Goal: Information Seeking & Learning: Learn about a topic

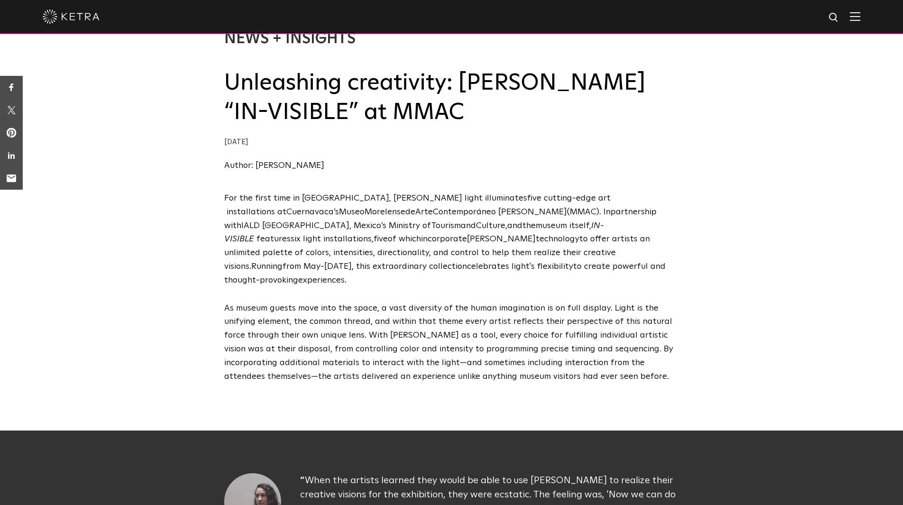
scroll to position [47, 0]
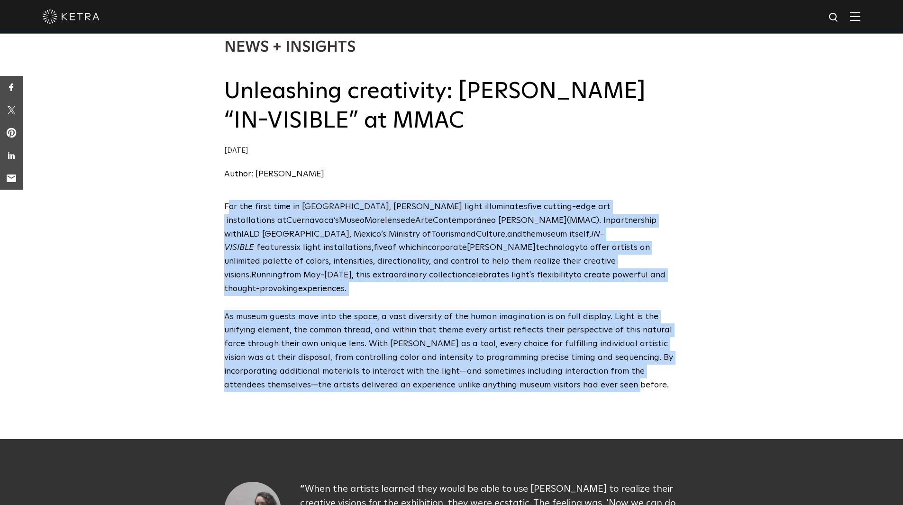
drag, startPoint x: 579, startPoint y: 371, endPoint x: 230, endPoint y: 202, distance: 386.8
click at [230, 202] on span "F or the first time in [GEOGRAPHIC_DATA] , [PERSON_NAME] light illuminates five…" at bounding box center [451, 295] width 455 height 191
copy span "lo ips dolor sita co Adipis , Elits doeiu temporincid utla etdolor-magn ali eni…"
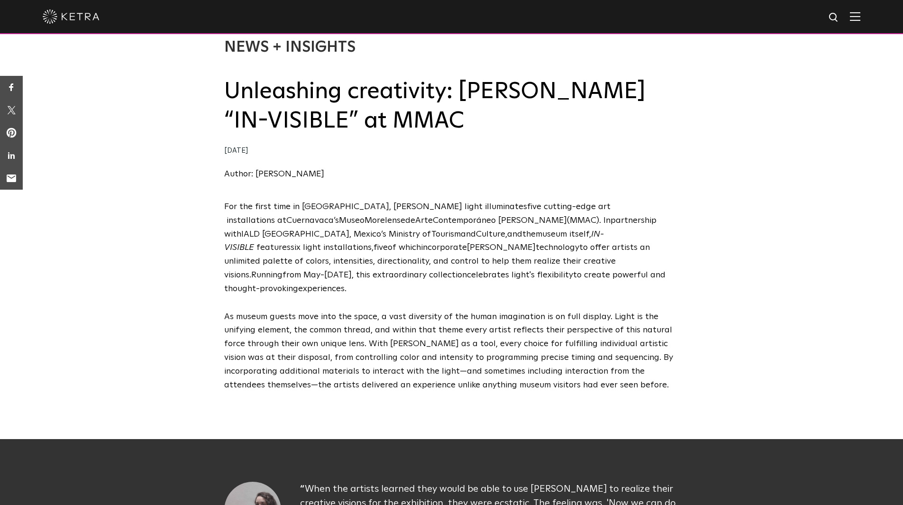
click at [156, 218] on div "F or the first time in [GEOGRAPHIC_DATA] , [PERSON_NAME] light illuminates five…" at bounding box center [451, 303] width 903 height 206
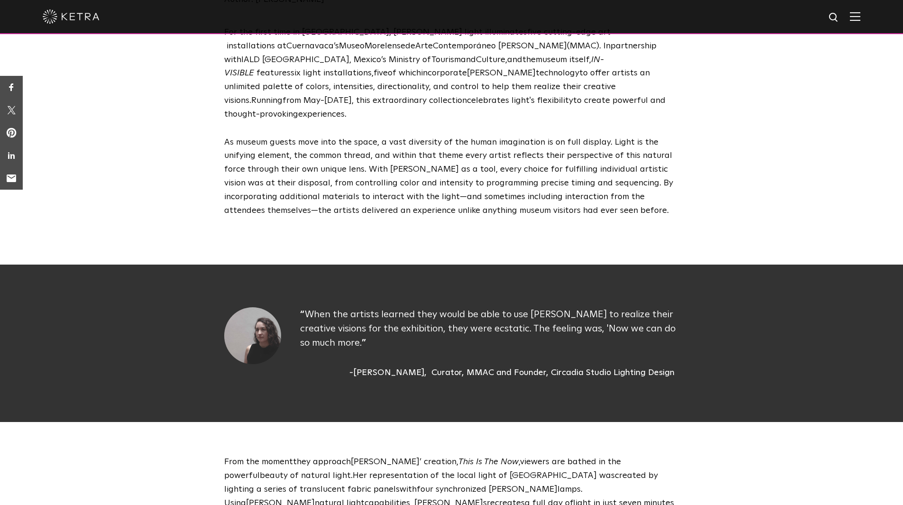
scroll to position [237, 0]
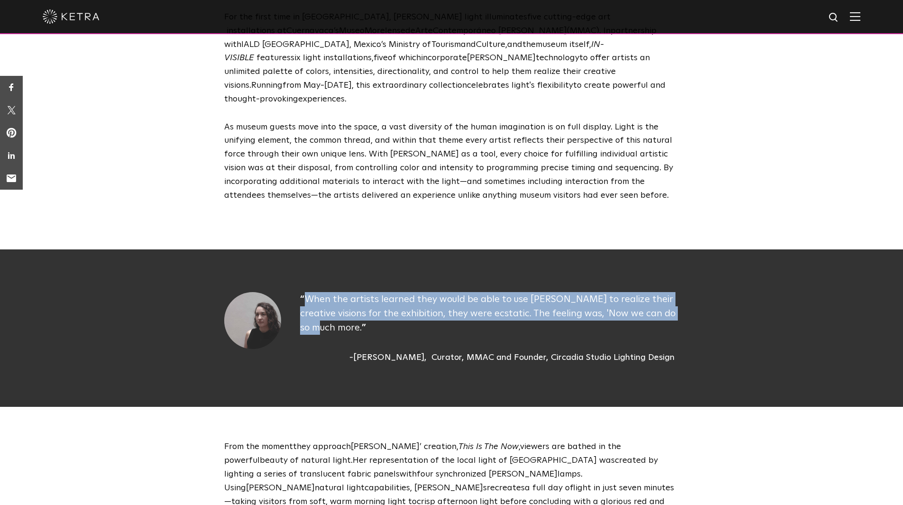
drag, startPoint x: 322, startPoint y: 316, endPoint x: 276, endPoint y: 278, distance: 59.2
click at [276, 292] on div "When the artists learned they would be able to use [PERSON_NAME] to realize the…" at bounding box center [451, 328] width 455 height 72
copy div "When the artists learned they would be able to use [PERSON_NAME] to realize the…"
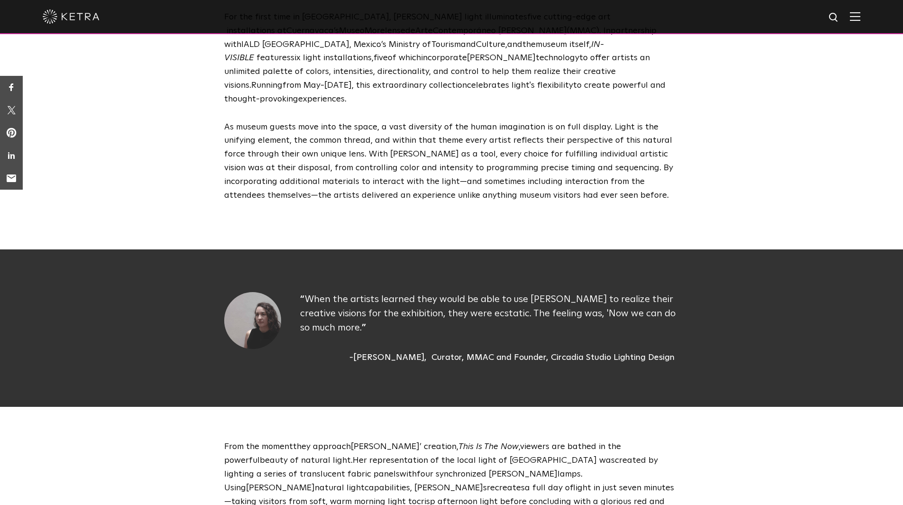
click at [186, 190] on div "F or the first time in [GEOGRAPHIC_DATA] , [PERSON_NAME] light illuminates five…" at bounding box center [451, 113] width 903 height 206
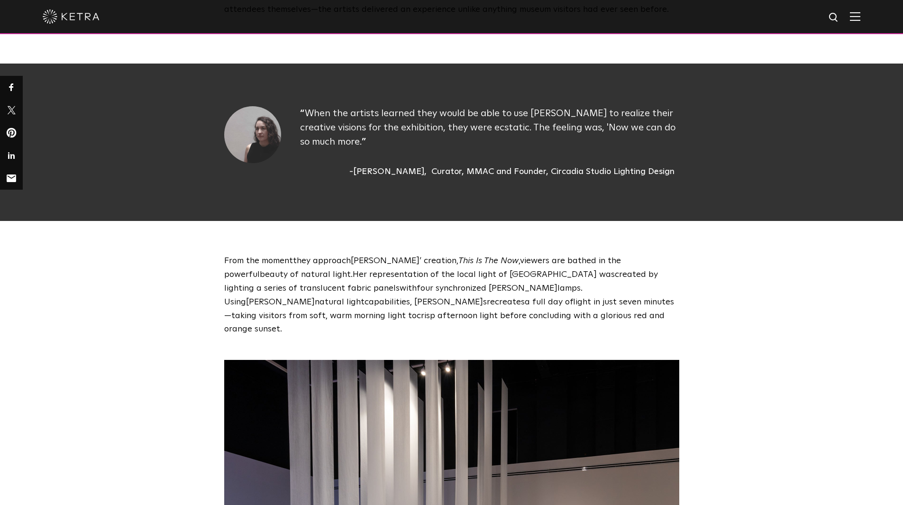
scroll to position [426, 0]
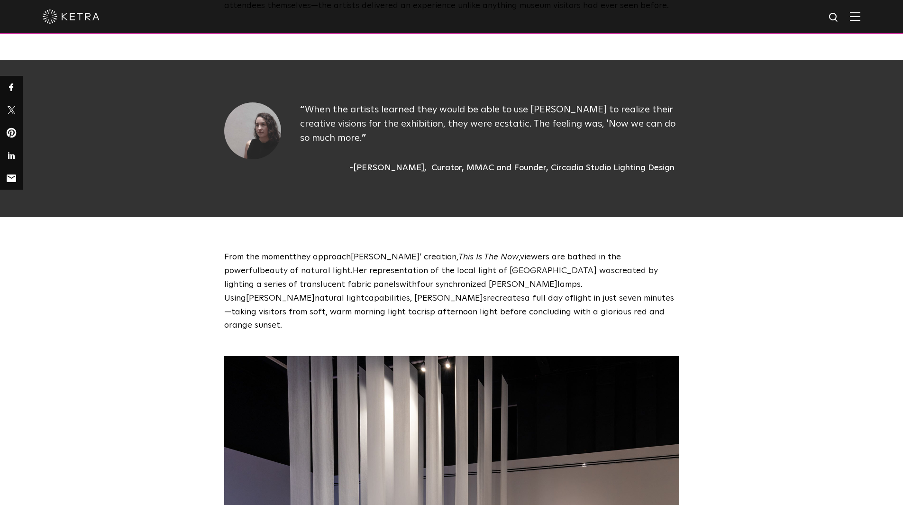
drag, startPoint x: 380, startPoint y: 301, endPoint x: 219, endPoint y: 245, distance: 170.2
click at [219, 250] on div "From the moment they approach [PERSON_NAME]’ creation, This Is The Now , viewer…" at bounding box center [452, 291] width 474 height 82
copy p "From the moment they approach [PERSON_NAME]’ creation, This Is The Now , viewer…"
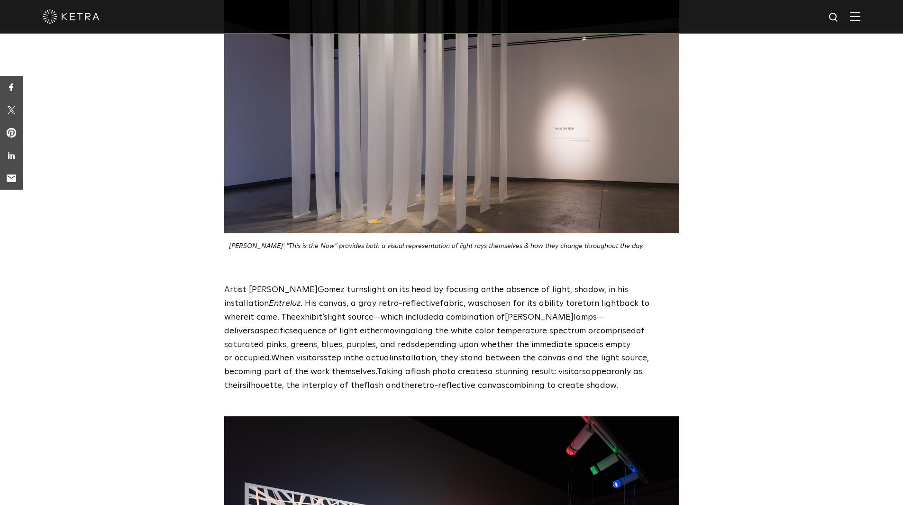
scroll to position [853, 0]
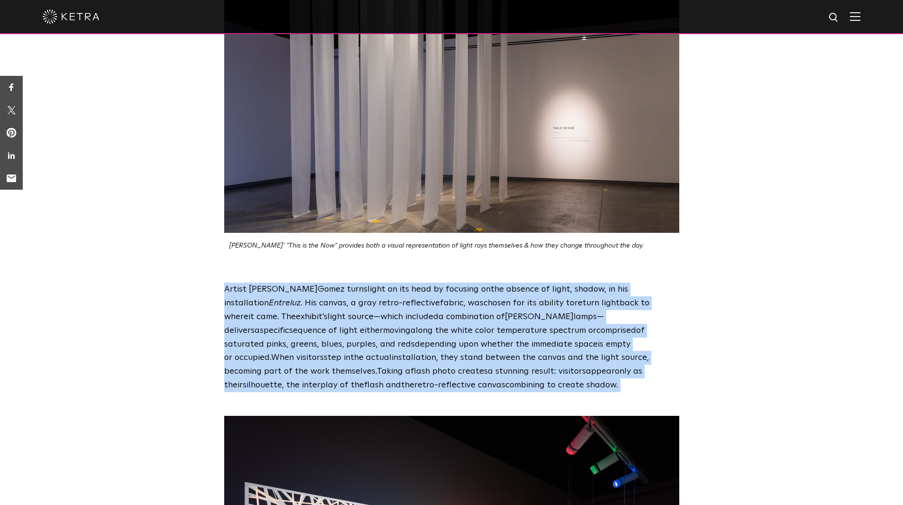
drag, startPoint x: 501, startPoint y: 362, endPoint x: 214, endPoint y: 262, distance: 304.4
click at [214, 282] on div "Artist [PERSON_NAME] ez turn s light on its head by focusing on the absence of …" at bounding box center [451, 336] width 903 height 109
copy p "Artist [PERSON_NAME] ez turn s light on its head by focusing on the absence of …"
click at [196, 287] on div "Artist [PERSON_NAME] ez turn s light on its head by focusing on the absence of …" at bounding box center [451, 336] width 903 height 109
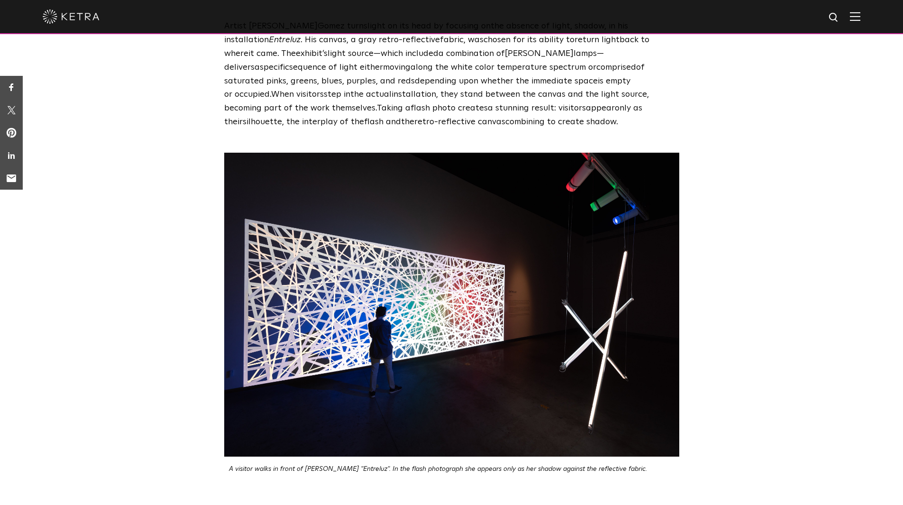
scroll to position [1137, 0]
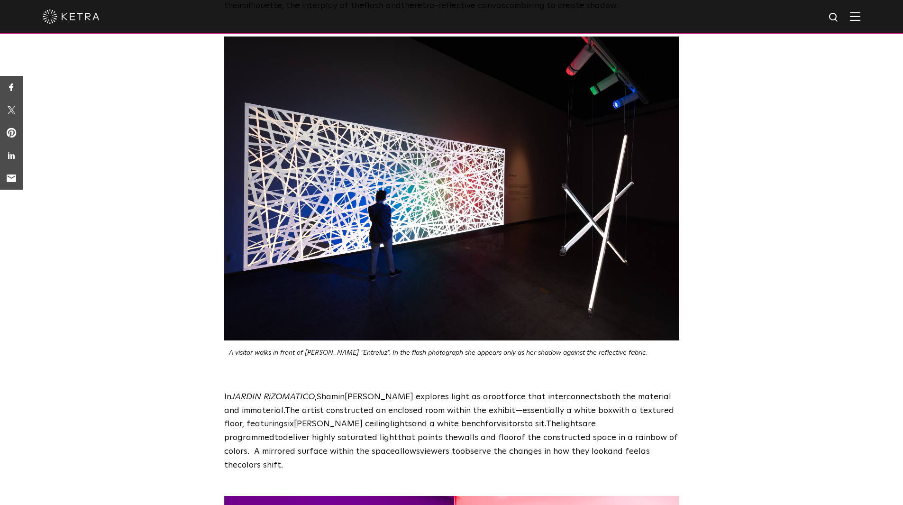
click at [151, 295] on div "A visitor walks in front of [PERSON_NAME] "Entreluz". In the flash photograph s…" at bounding box center [451, 196] width 903 height 320
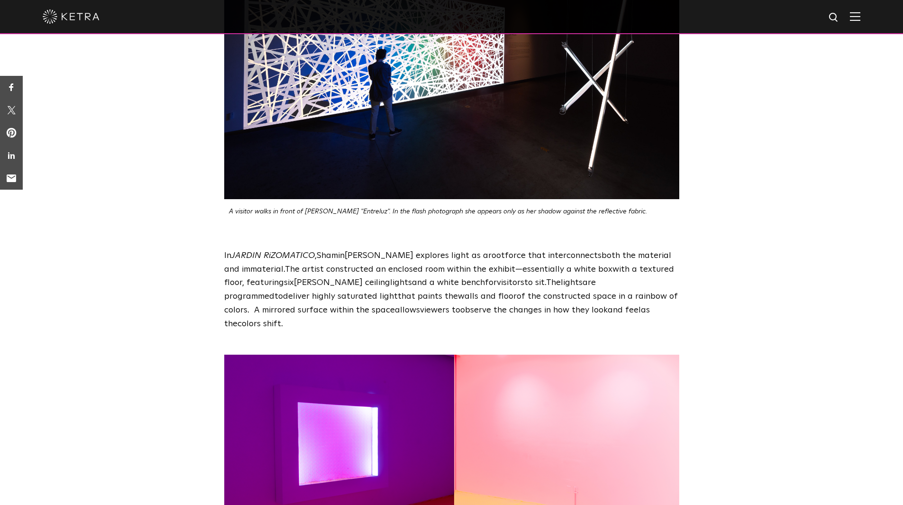
scroll to position [1374, 0]
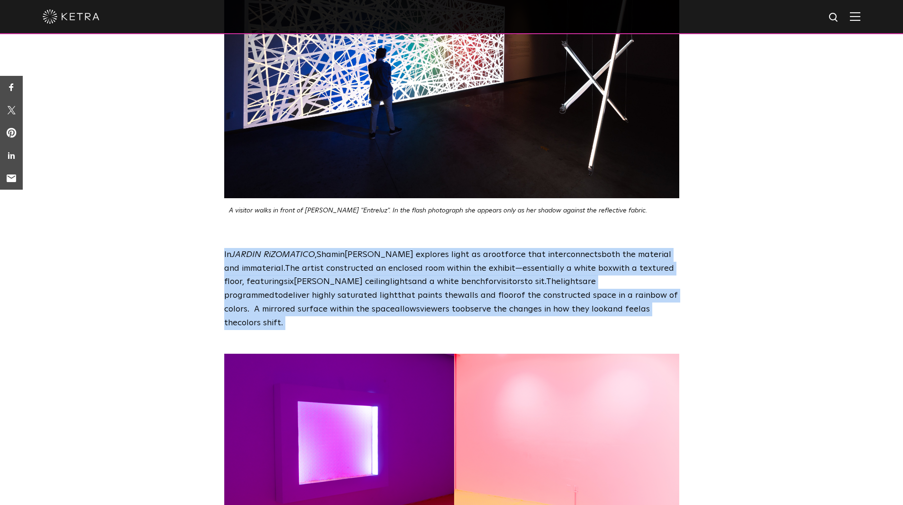
drag, startPoint x: 614, startPoint y: 285, endPoint x: 212, endPoint y: 232, distance: 405.3
click at [212, 248] on div "In JARDIN RiZOMATICO , Shamin [PERSON_NAME] explore s light as a root force tha…" at bounding box center [451, 289] width 903 height 82
copy p "In JARDIN RiZOMATICO , Shamin [PERSON_NAME] explore s light as a root force tha…"
click at [183, 259] on div "In JARDIN RiZOMATICO , Shamin [PERSON_NAME] explore s light as a root force tha…" at bounding box center [451, 289] width 903 height 82
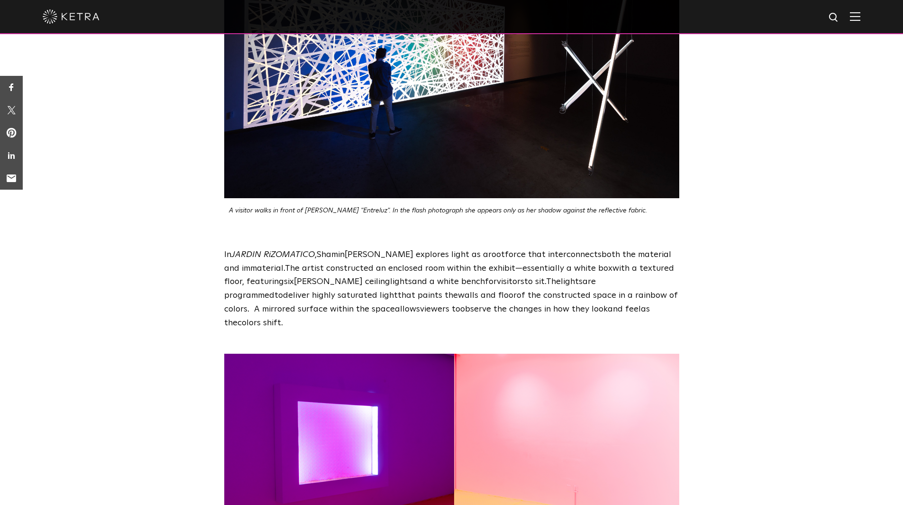
click at [188, 264] on div "In JARDIN RiZOMATICO , Shamin [PERSON_NAME] explore s light as a root force tha…" at bounding box center [451, 289] width 903 height 82
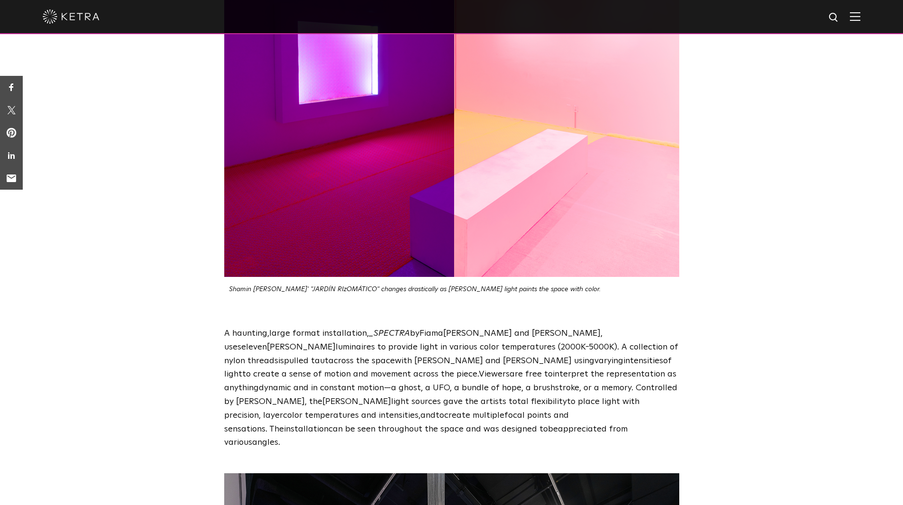
scroll to position [1801, 0]
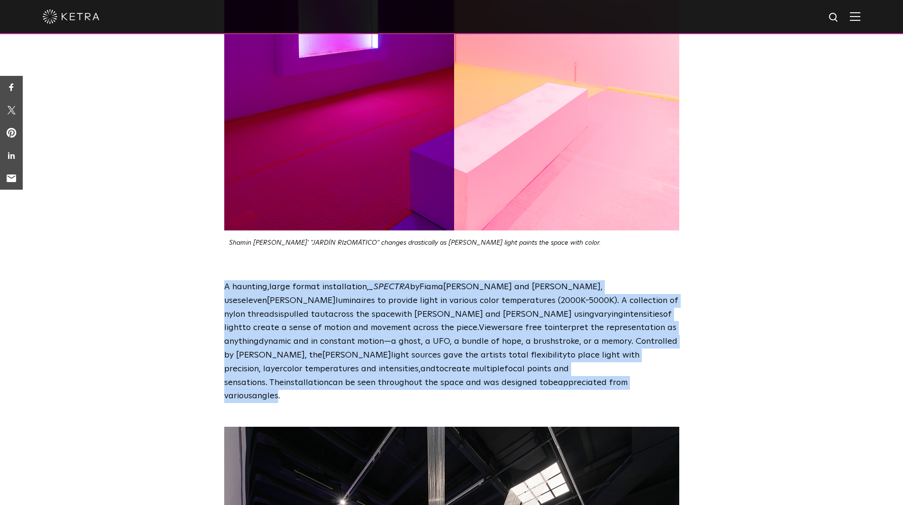
drag, startPoint x: 281, startPoint y: 341, endPoint x: 206, endPoint y: 242, distance: 124.2
click at [206, 280] on div "A haunting , large format installation , _ SPECTRA by [PERSON_NAME] and [PERSON…" at bounding box center [451, 341] width 903 height 123
copy span "A haunting , large format installation , _ SPECTRA by [PERSON_NAME] and [PERSON…"
click at [137, 304] on div "A haunting , large format installation , _ SPECTRA by [PERSON_NAME] and [PERSON…" at bounding box center [451, 341] width 903 height 123
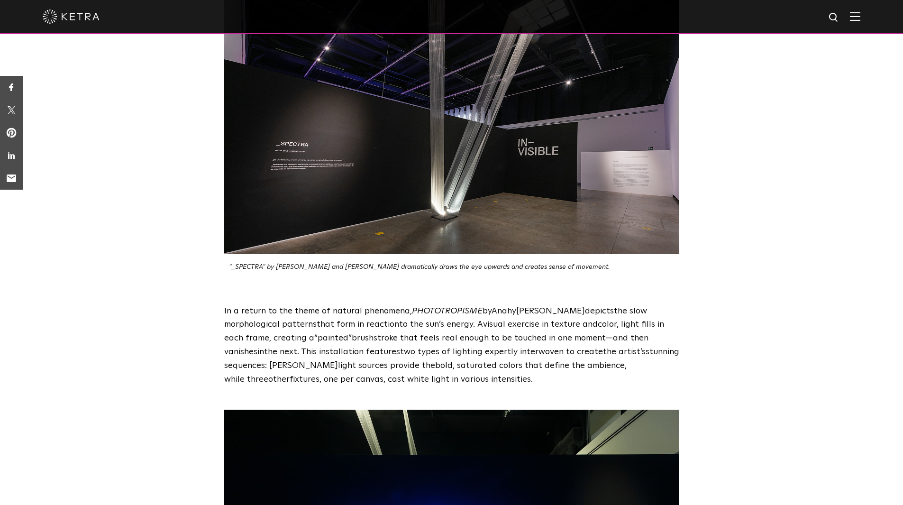
scroll to position [2274, 0]
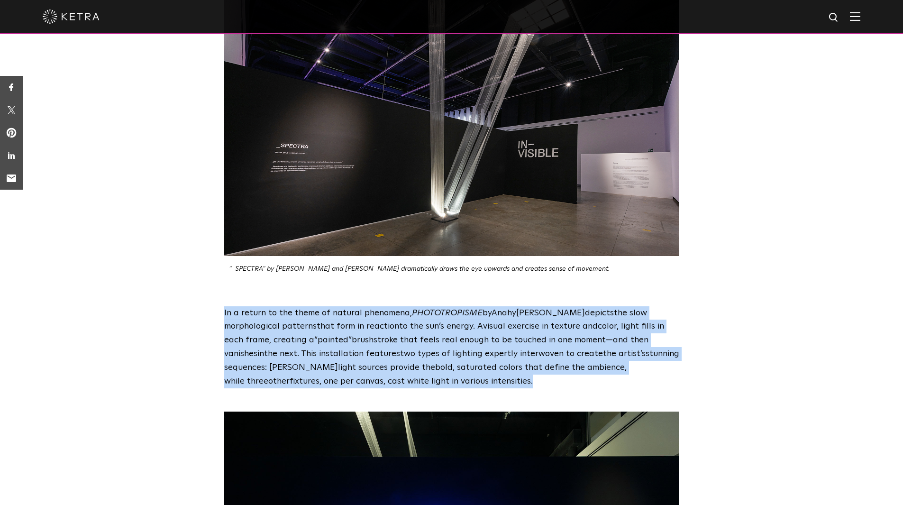
drag, startPoint x: 433, startPoint y: 329, endPoint x: 217, endPoint y: 260, distance: 226.9
click at [217, 306] on div "In a return to the theme of natural phenomena, PHOTOTROPISME by [PERSON_NAME] d…" at bounding box center [452, 347] width 474 height 82
copy span "In a return to the theme of natural phenomena, PHOTOTROPISME by [PERSON_NAME] d…"
click at [173, 306] on div "In a return to the theme of natural phenomena, PHOTOTROPISME by [PERSON_NAME] d…" at bounding box center [451, 347] width 903 height 82
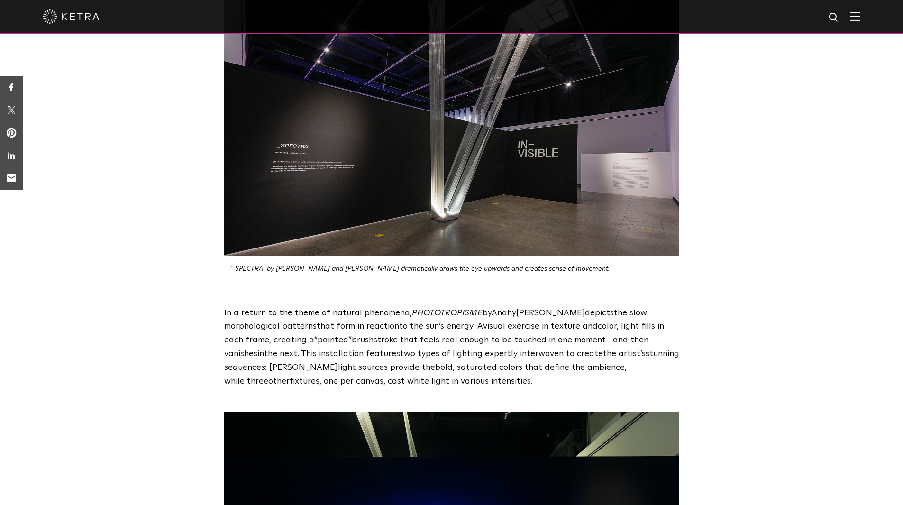
click at [155, 306] on div "In a return to the theme of natural phenomena, PHOTOTROPISME by [PERSON_NAME] d…" at bounding box center [451, 347] width 903 height 82
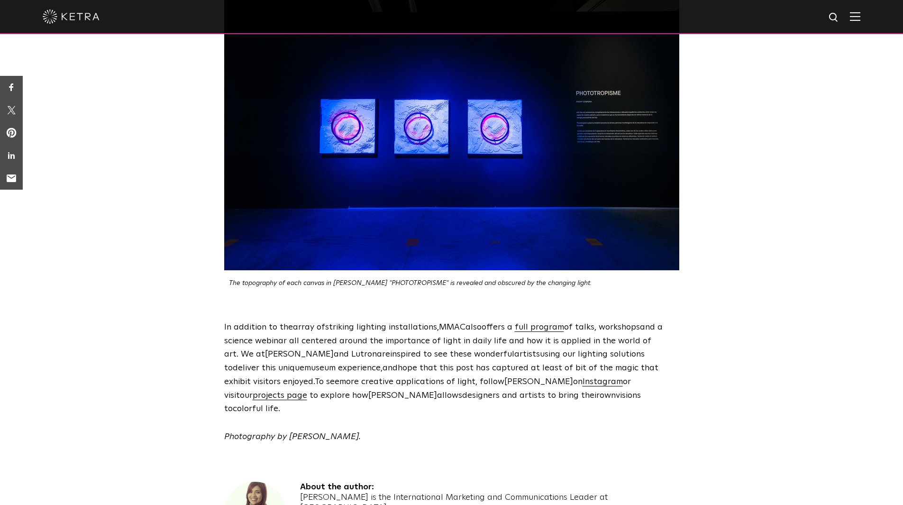
scroll to position [2748, 0]
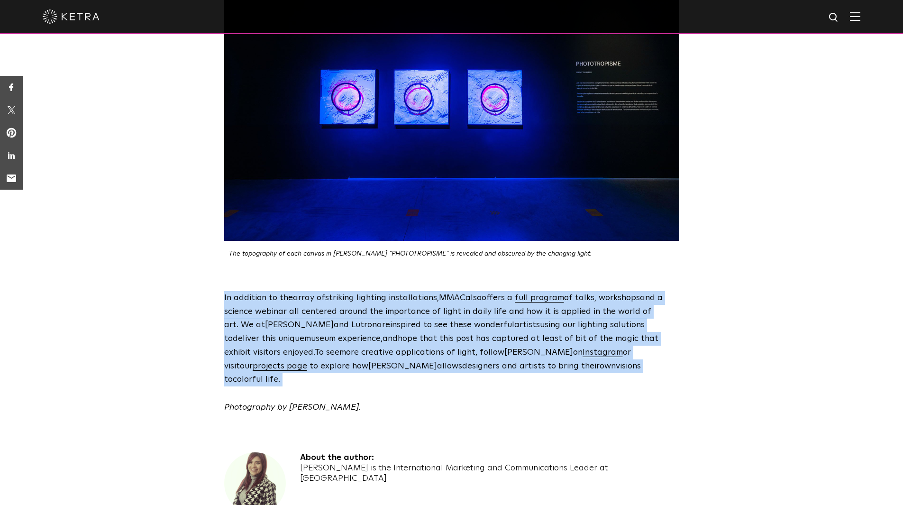
drag, startPoint x: 534, startPoint y: 317, endPoint x: 218, endPoint y: 242, distance: 323.8
click at [218, 291] on div "In addition to th e array of striking lighting installations, MMAC also offers …" at bounding box center [452, 352] width 474 height 123
copy p "In addition to th e array of striking lighting installations, MMAC also offers …"
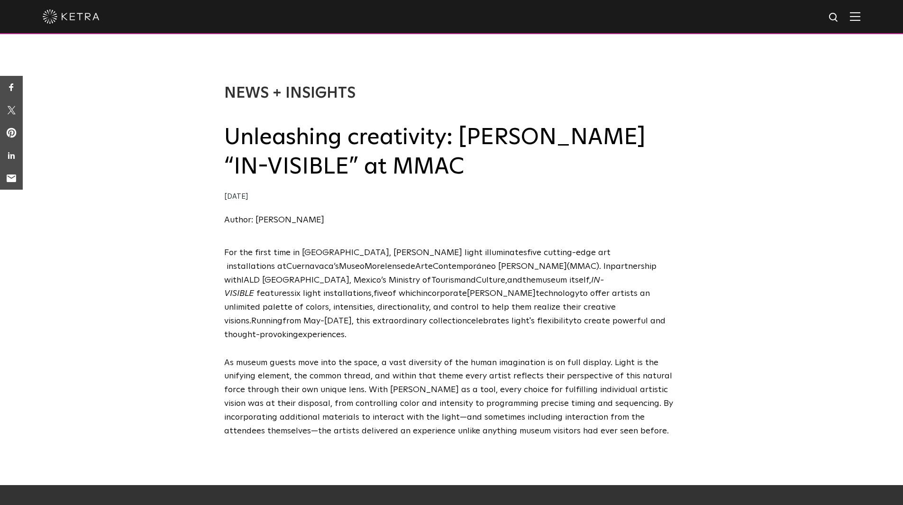
scroll to position [0, 0]
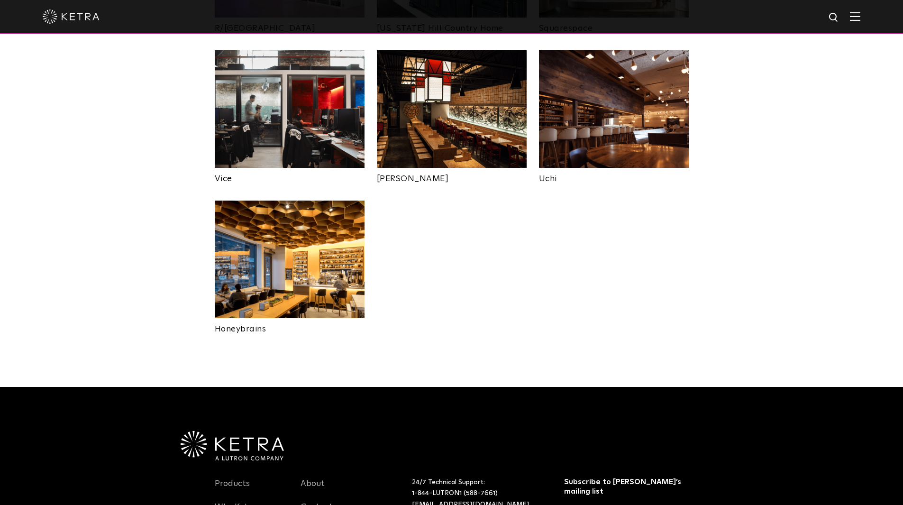
scroll to position [2060, 0]
